Goal: Check status

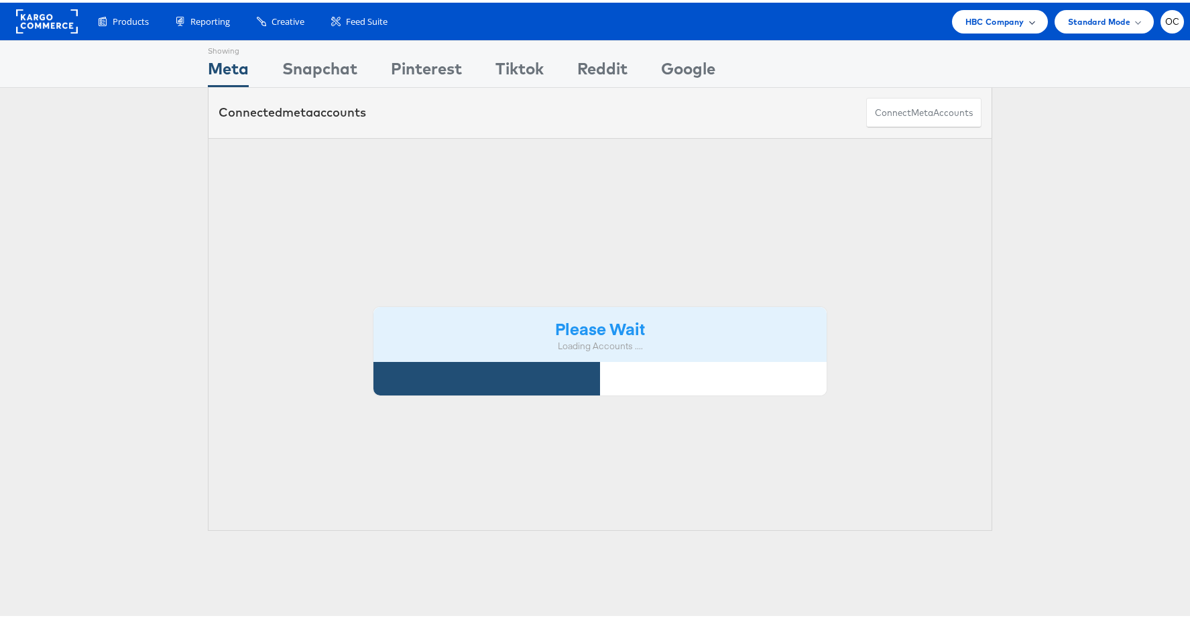
click at [977, 20] on span "HBC Company" at bounding box center [994, 19] width 59 height 14
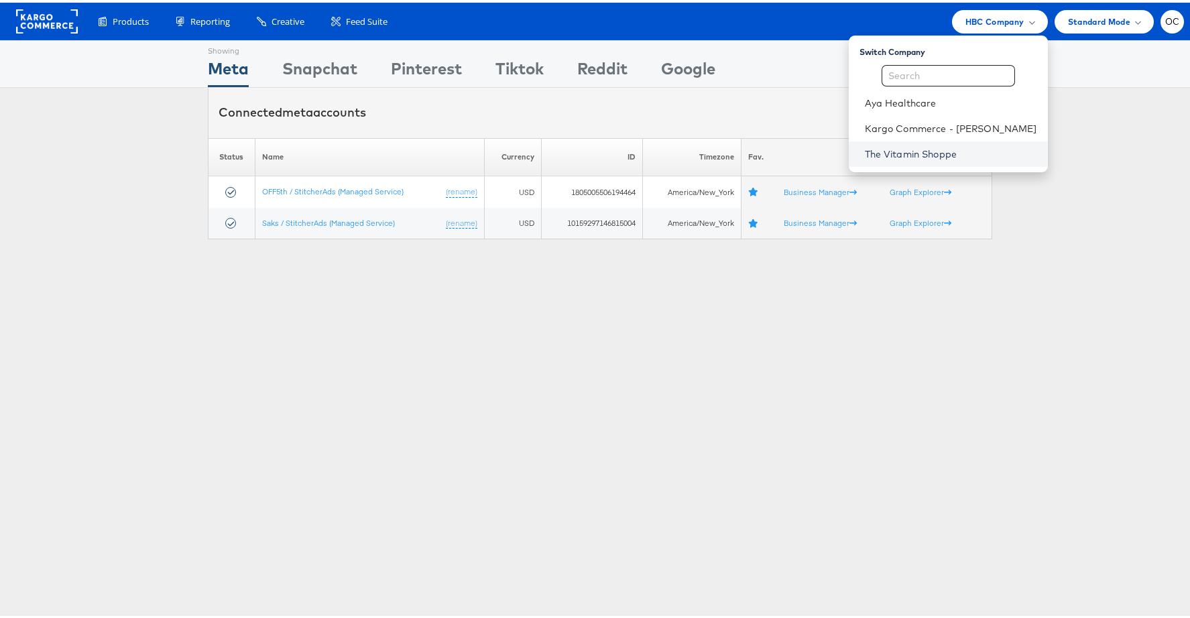
click at [894, 148] on link "The Vitamin Shoppe" at bounding box center [951, 151] width 172 height 13
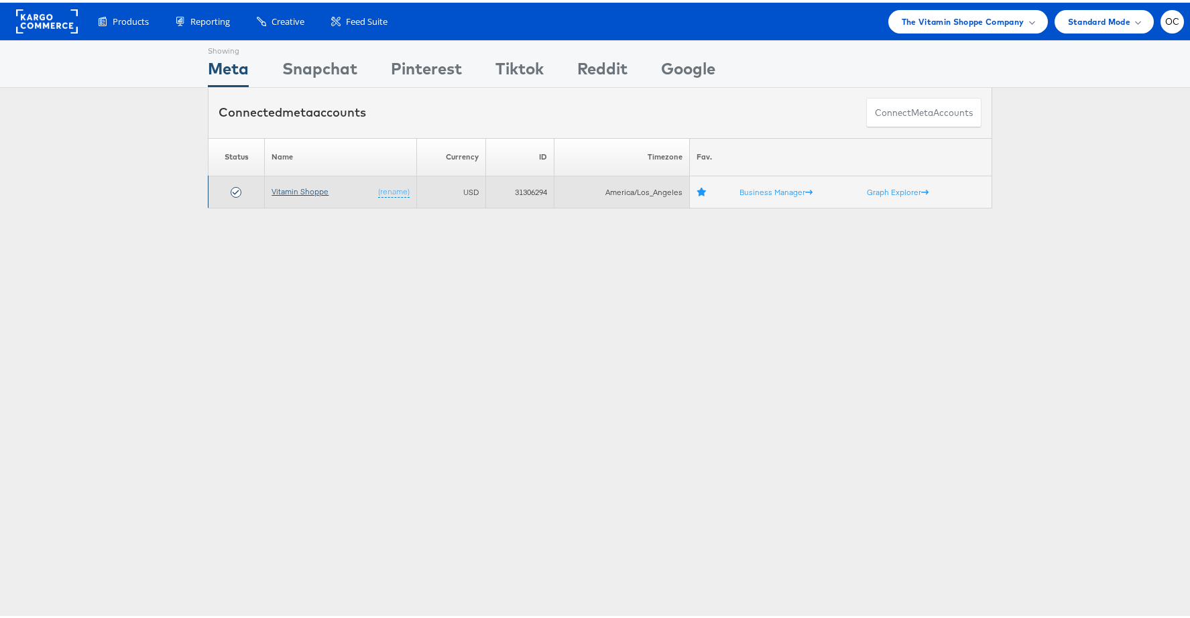
click at [308, 185] on link "Vitamin Shoppe" at bounding box center [299, 189] width 57 height 10
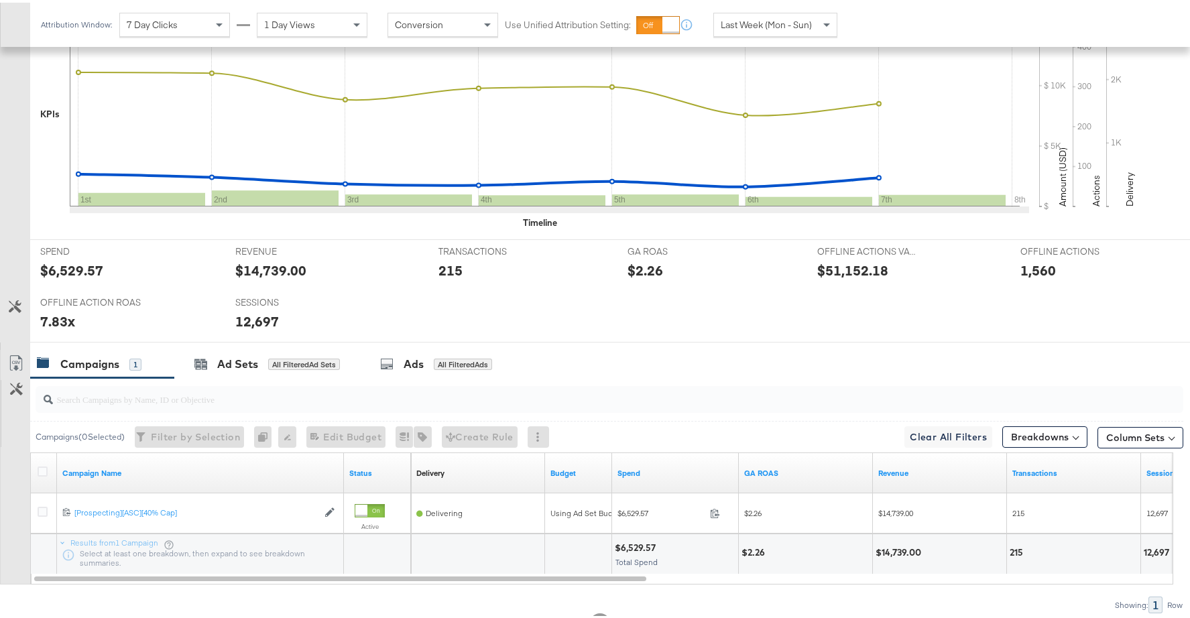
scroll to position [457, 0]
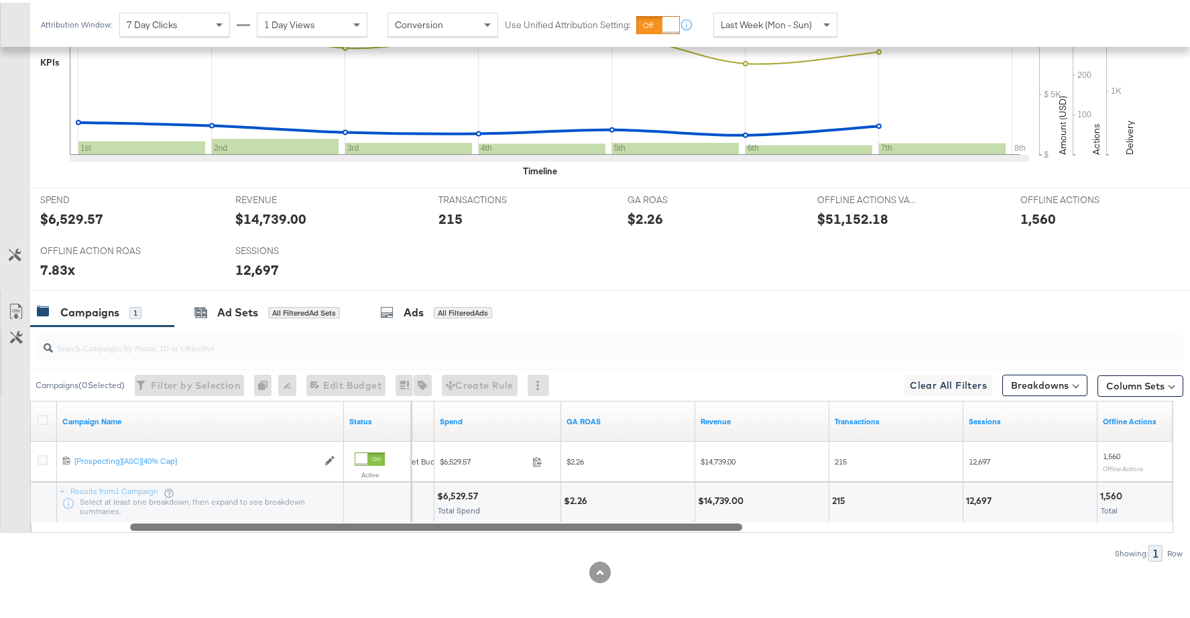
drag, startPoint x: 599, startPoint y: 526, endPoint x: 702, endPoint y: 506, distance: 105.8
click at [702, 506] on div "Campaign Name Status Budget Spend GA ROAS Revenue Transactions Sessions Offline…" at bounding box center [601, 464] width 1143 height 132
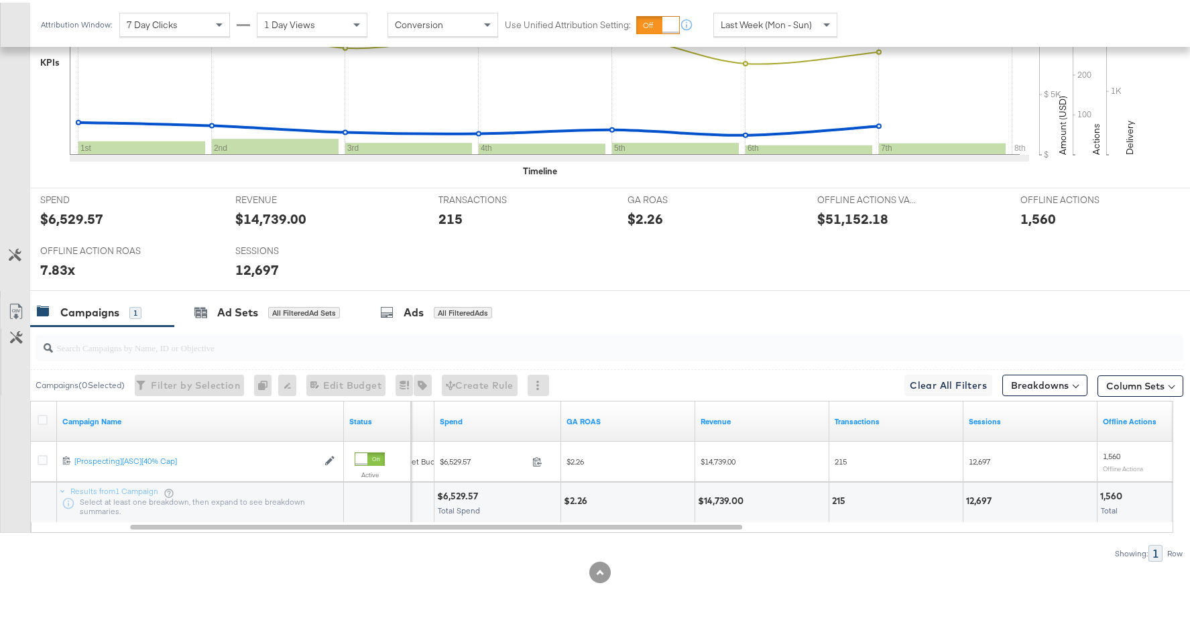
scroll to position [0, 0]
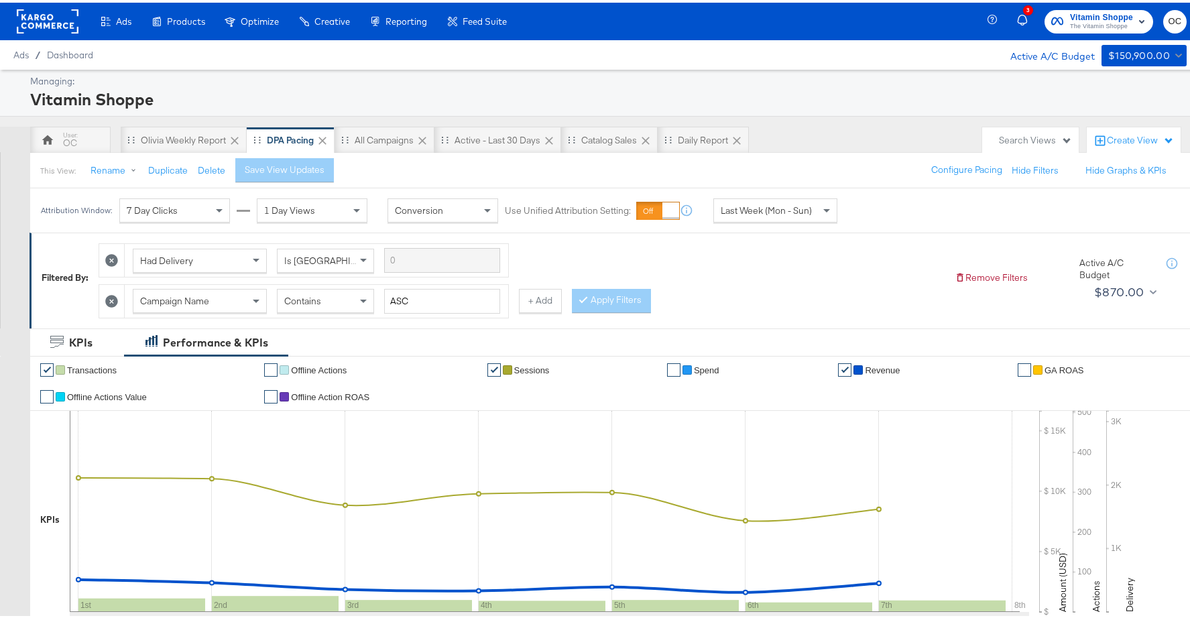
click at [786, 204] on span "Last Week (Mon - Sun)" at bounding box center [766, 208] width 91 height 12
click at [885, 214] on div "[DATE]" at bounding box center [874, 213] width 22 height 11
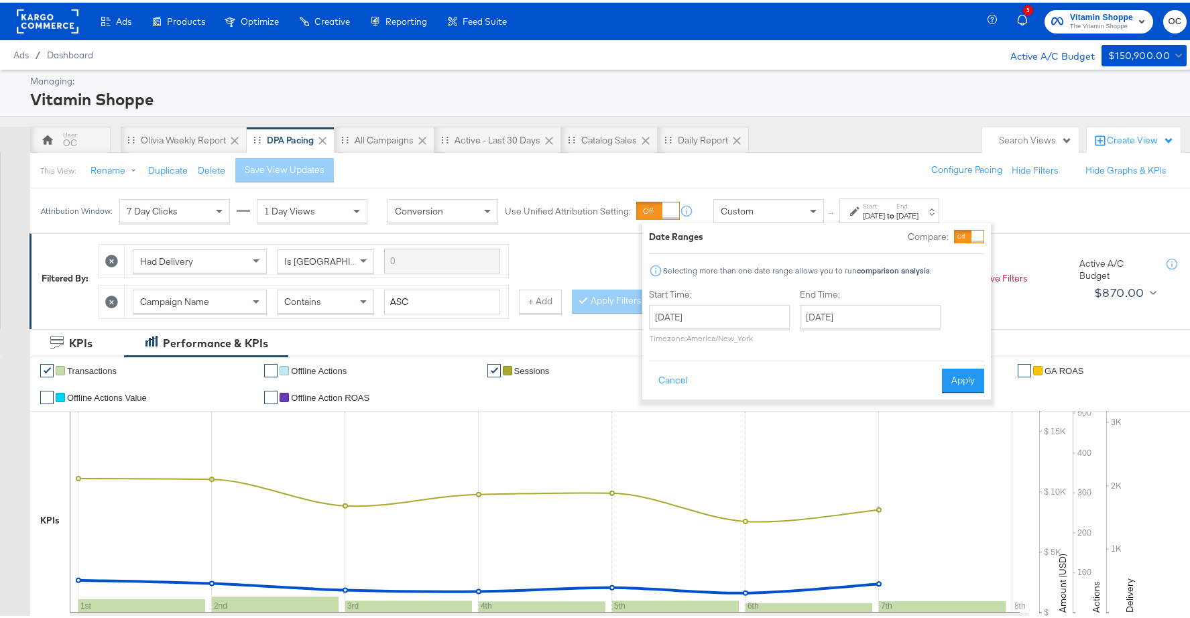
click at [971, 237] on div at bounding box center [977, 234] width 12 height 12
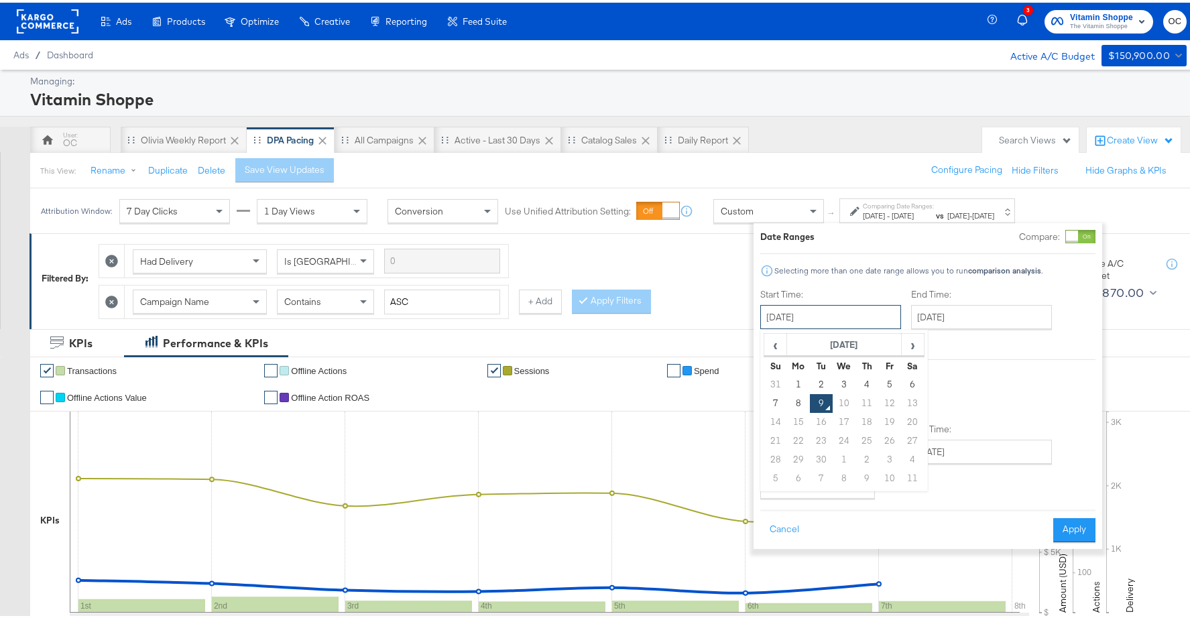
click at [812, 312] on input "[DATE]" at bounding box center [830, 314] width 141 height 24
click at [778, 345] on span "‹" at bounding box center [775, 342] width 21 height 20
click at [796, 454] on td "25" at bounding box center [798, 457] width 23 height 19
type input "[DATE]"
click at [983, 313] on input "[DATE]" at bounding box center [986, 314] width 141 height 24
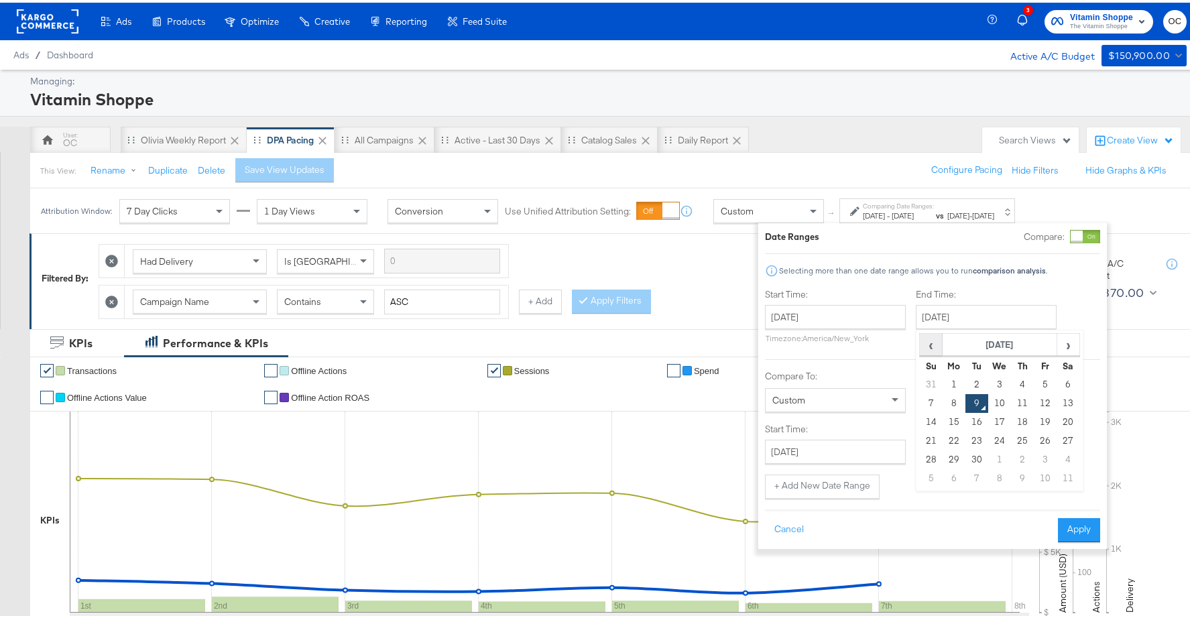
click at [930, 346] on span "‹" at bounding box center [930, 342] width 21 height 20
click at [932, 473] on td "31" at bounding box center [931, 476] width 23 height 19
type input "[DATE]"
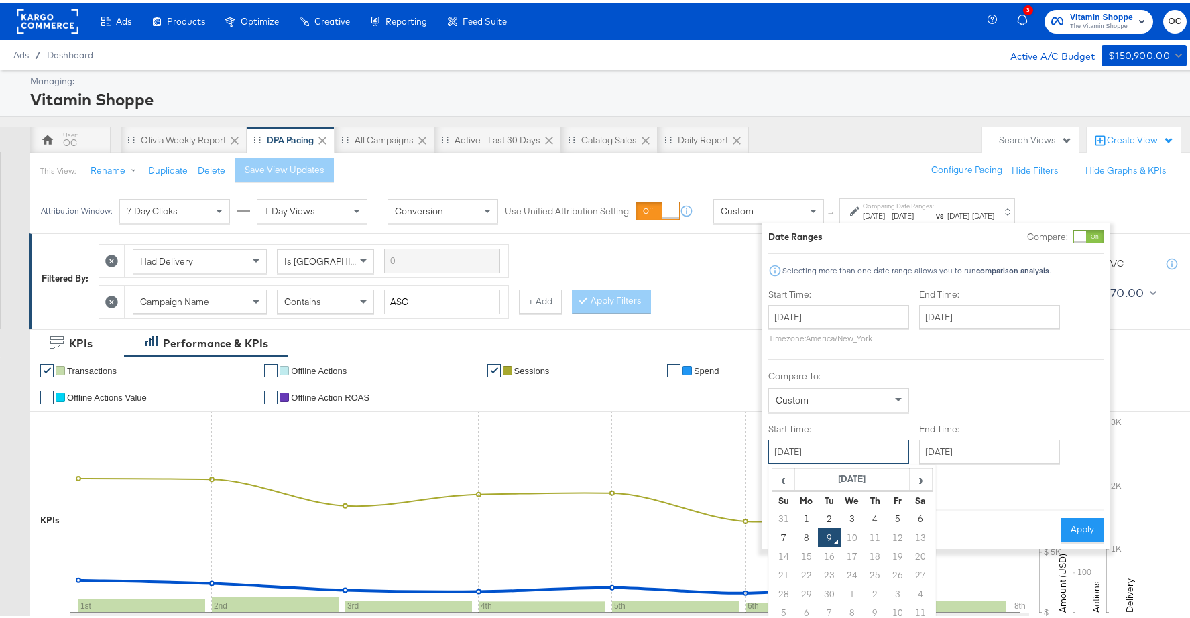
click at [866, 446] on input "[DATE]" at bounding box center [838, 449] width 141 height 24
click at [804, 517] on td "1" at bounding box center [806, 516] width 23 height 19
type input "[DATE]"
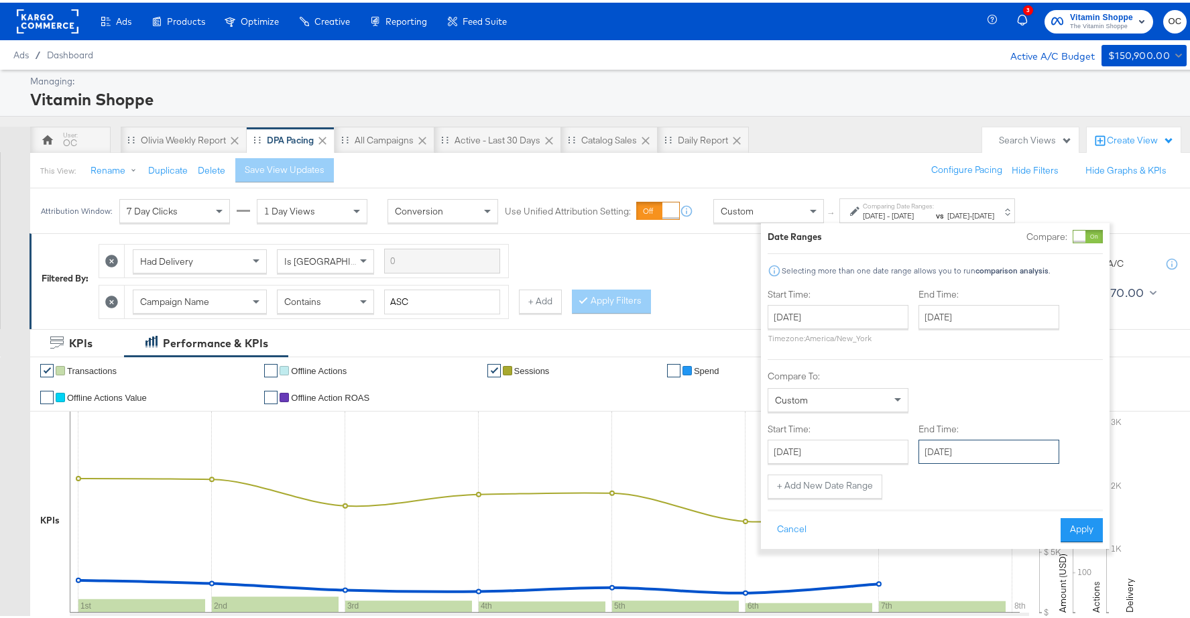
click at [1012, 442] on input "[DATE]" at bounding box center [988, 449] width 141 height 24
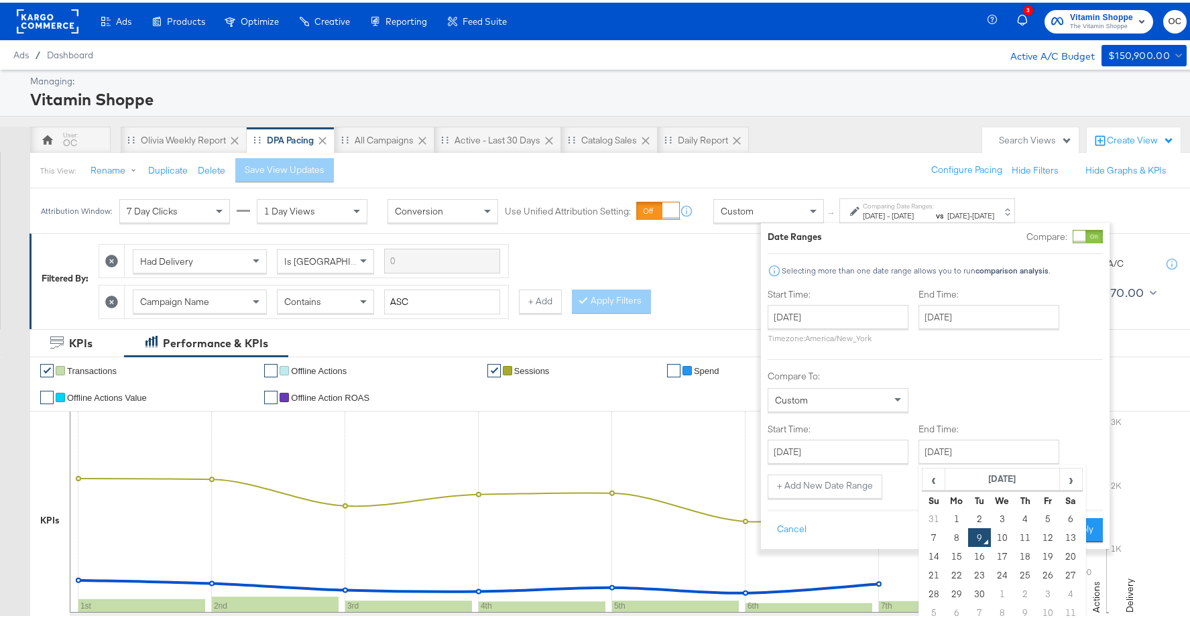
click at [926, 534] on td "7" at bounding box center [933, 535] width 23 height 19
type input "[DATE]"
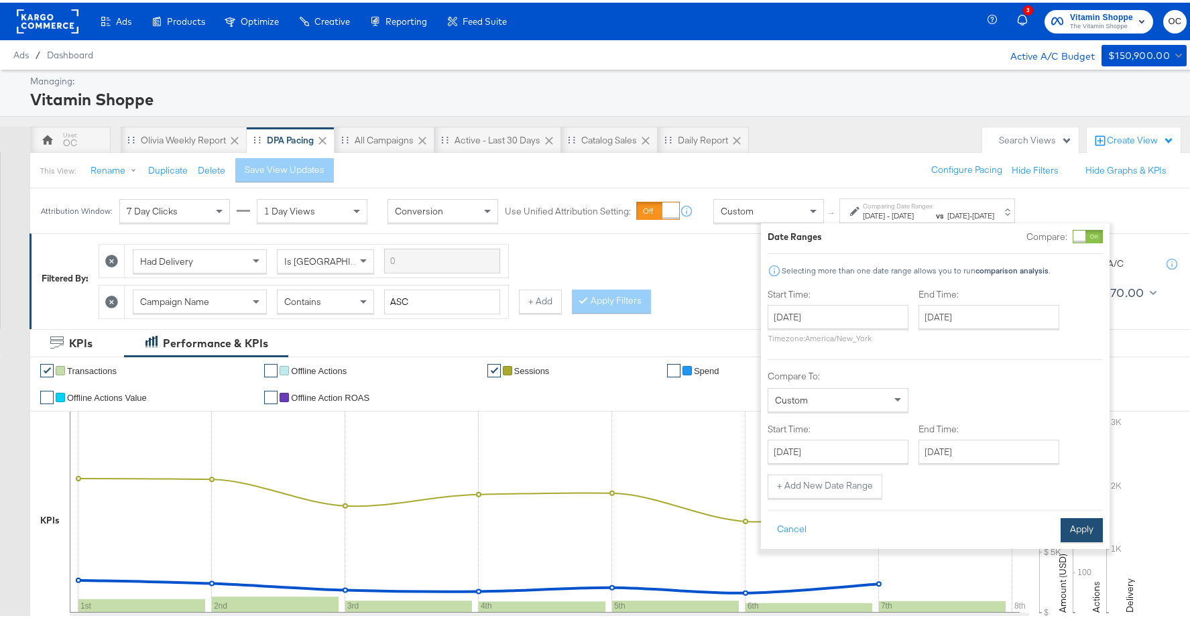
click at [1072, 521] on button "Apply" at bounding box center [1081, 527] width 42 height 24
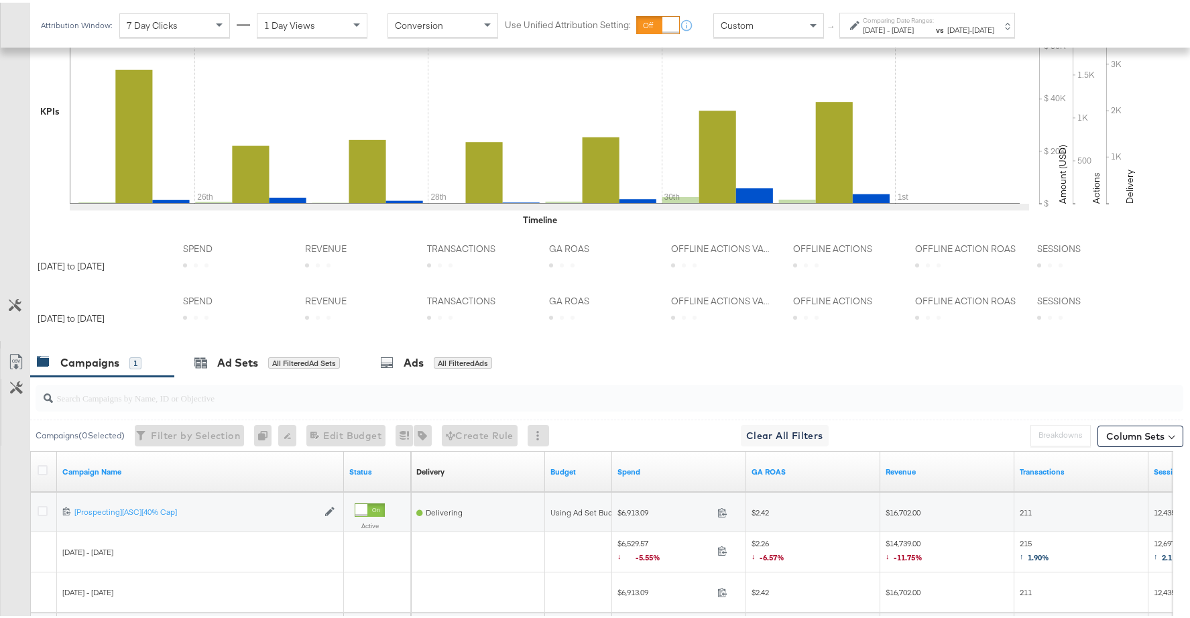
scroll to position [540, 0]
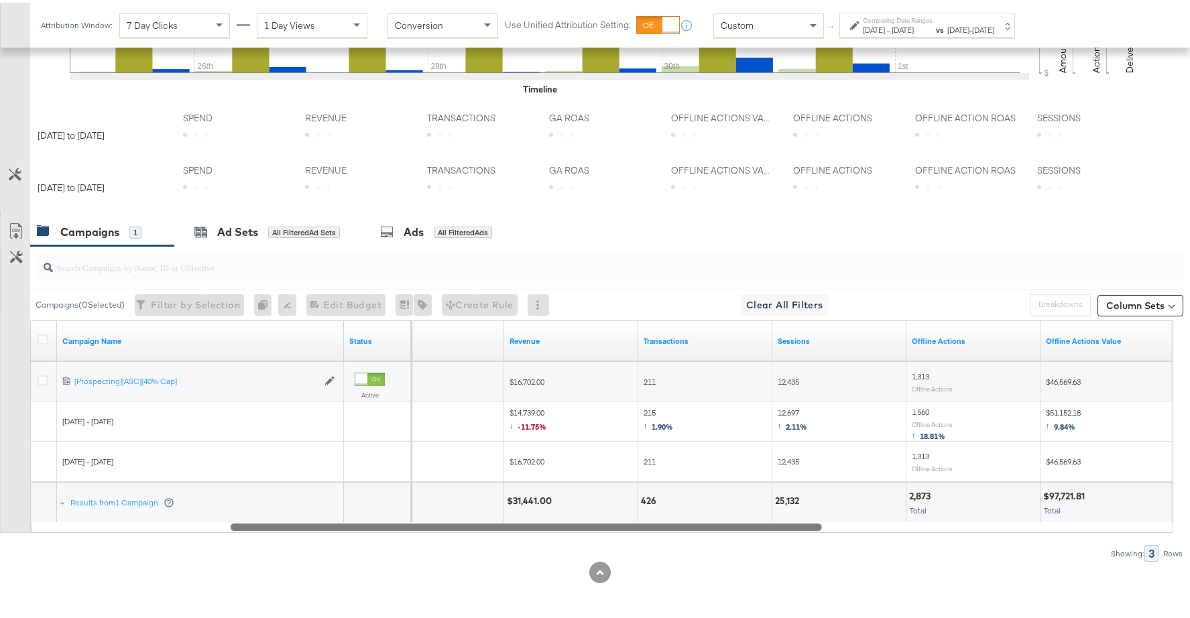
drag, startPoint x: 700, startPoint y: 524, endPoint x: 715, endPoint y: 517, distance: 16.8
click at [715, 517] on div "Campaign Name Status GA ROAS Revenue Transactions Sessions Offline Actions Offl…" at bounding box center [601, 424] width 1143 height 212
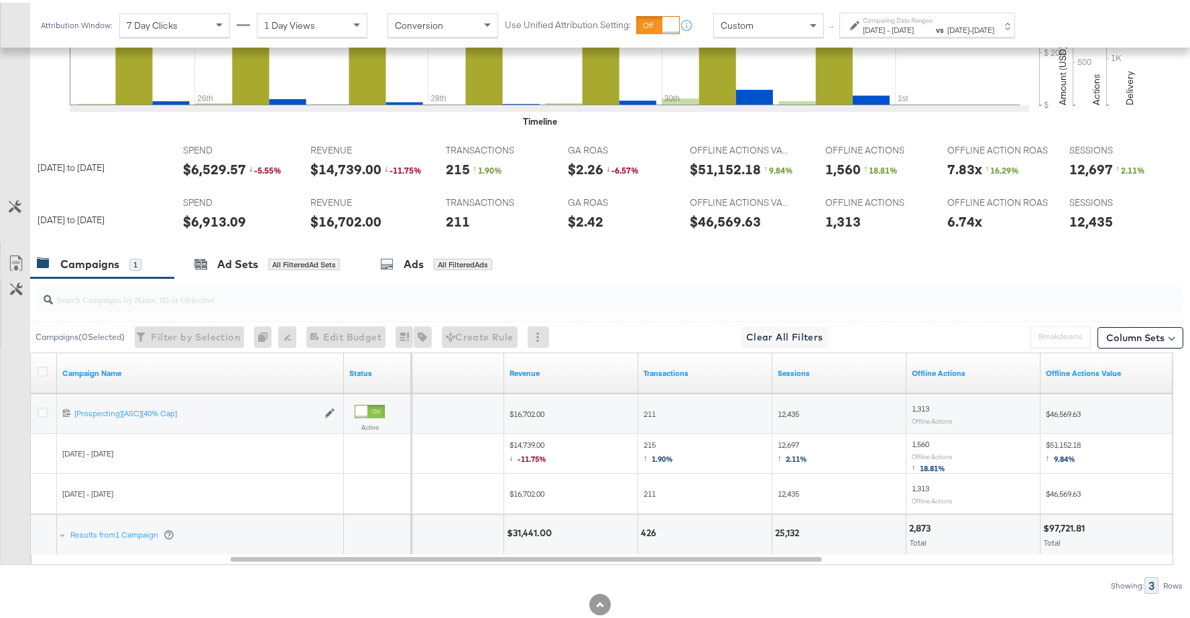
scroll to position [486, 0]
